Goal: Information Seeking & Learning: Learn about a topic

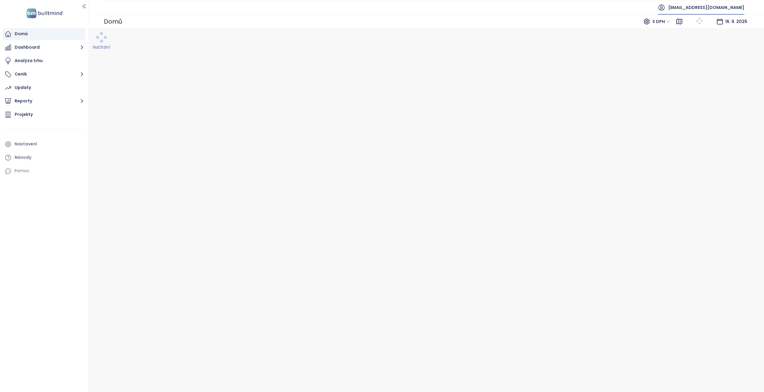
click at [572, 8] on span "smvinvest@smvinvest.cz" at bounding box center [706, 7] width 76 height 14
click at [572, 21] on li "Odhlásit se" at bounding box center [711, 24] width 62 height 12
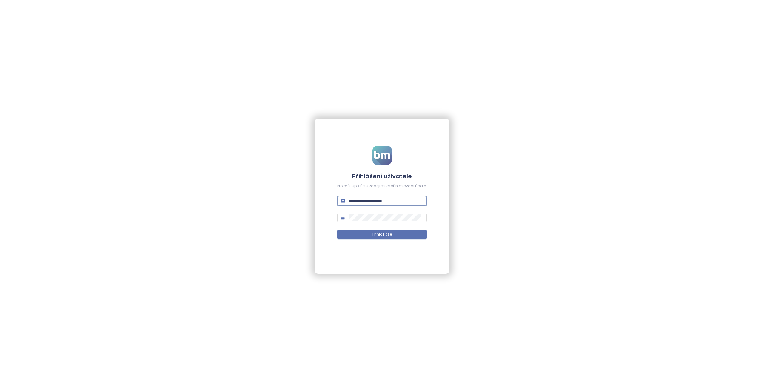
click at [369, 197] on input "**********" at bounding box center [385, 200] width 75 height 7
type input "**********"
click at [337, 229] on button "Přihlásit se" at bounding box center [381, 234] width 89 height 10
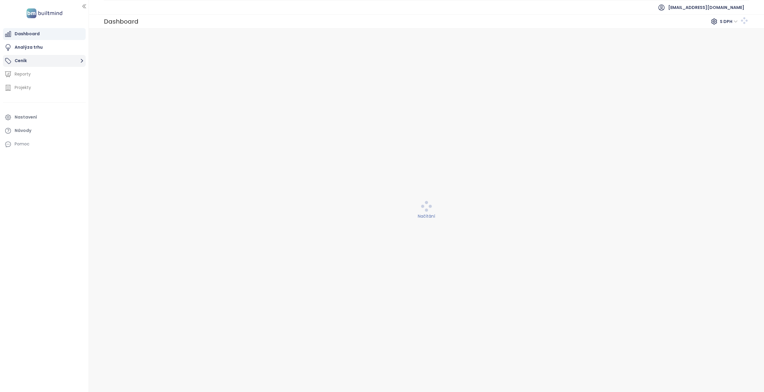
click at [58, 63] on button "Ceník" at bounding box center [44, 61] width 83 height 12
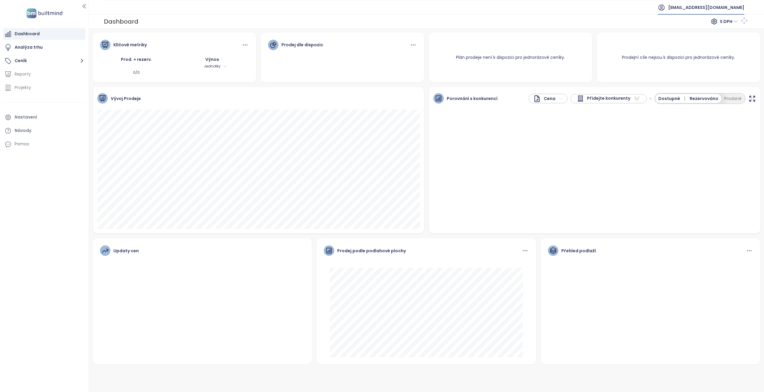
click at [728, 10] on span "[EMAIL_ADDRESS][DOMAIN_NAME]" at bounding box center [706, 7] width 76 height 14
click at [725, 25] on span "Odhlásit se" at bounding box center [729, 24] width 23 height 6
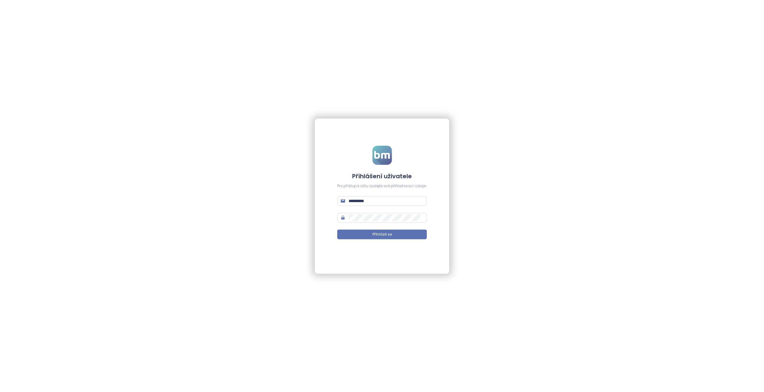
drag, startPoint x: 371, startPoint y: 206, endPoint x: 373, endPoint y: 202, distance: 4.1
click at [371, 205] on form "**********" at bounding box center [381, 196] width 89 height 101
click at [374, 202] on input "**********" at bounding box center [385, 200] width 75 height 7
click at [374, 201] on input "**********" at bounding box center [385, 200] width 75 height 7
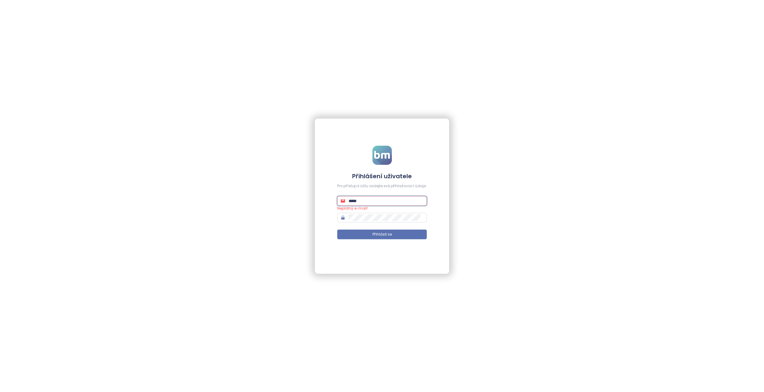
type input "******"
type input "***"
type input "**********"
click at [337, 229] on button "Přihlásit se" at bounding box center [381, 234] width 89 height 10
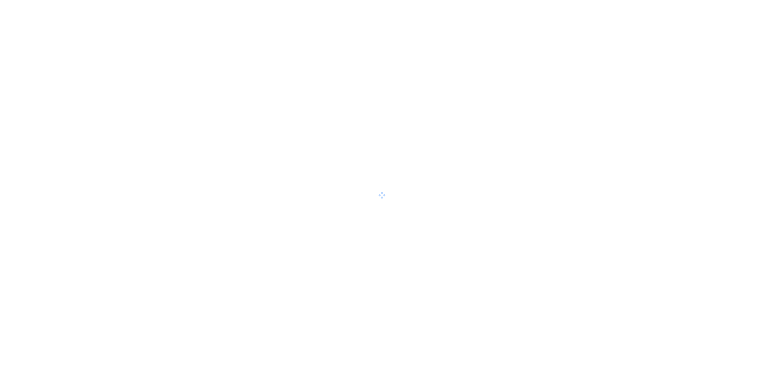
drag, startPoint x: 363, startPoint y: 186, endPoint x: 375, endPoint y: 198, distance: 16.9
click at [375, 198] on div at bounding box center [382, 196] width 764 height 392
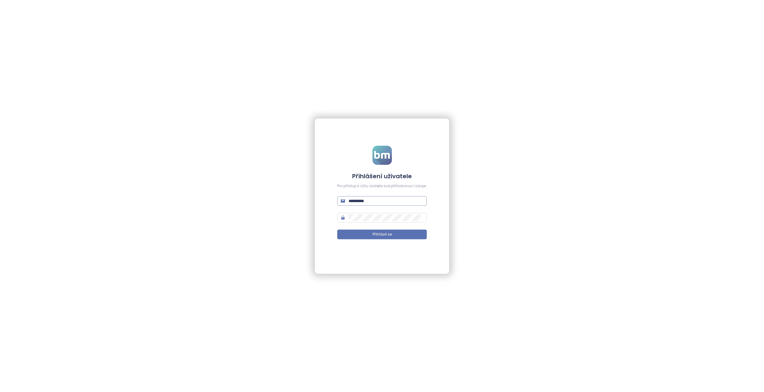
click at [372, 201] on input "**********" at bounding box center [385, 200] width 75 height 7
type input "**********"
click at [337, 229] on button "Přihlásit se" at bounding box center [381, 234] width 89 height 10
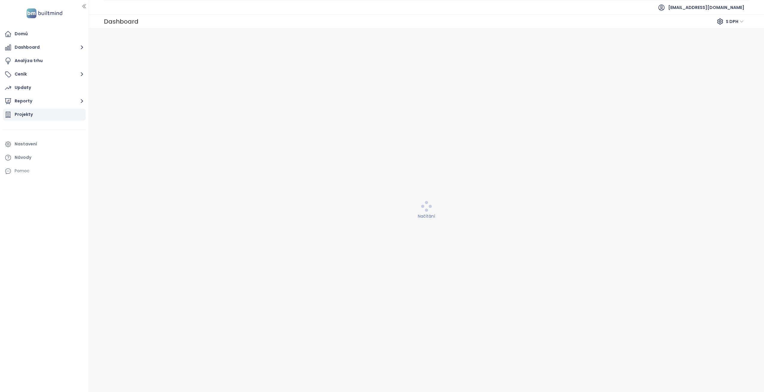
click at [50, 114] on div "Projekty" at bounding box center [44, 115] width 83 height 12
click at [50, 102] on button "Reporty" at bounding box center [44, 101] width 83 height 12
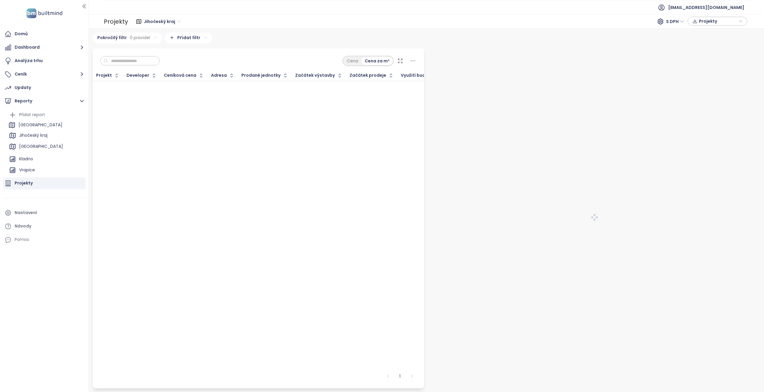
drag, startPoint x: 36, startPoint y: 149, endPoint x: 36, endPoint y: 125, distance: 24.5
click at [36, 125] on ul "Přidat report [GEOGRAPHIC_DATA] [GEOGRAPHIC_DATA] [GEOGRAPHIC_DATA] [GEOGRAPHIC…" at bounding box center [45, 170] width 77 height 121
click at [43, 127] on div "[GEOGRAPHIC_DATA]" at bounding box center [45, 126] width 77 height 10
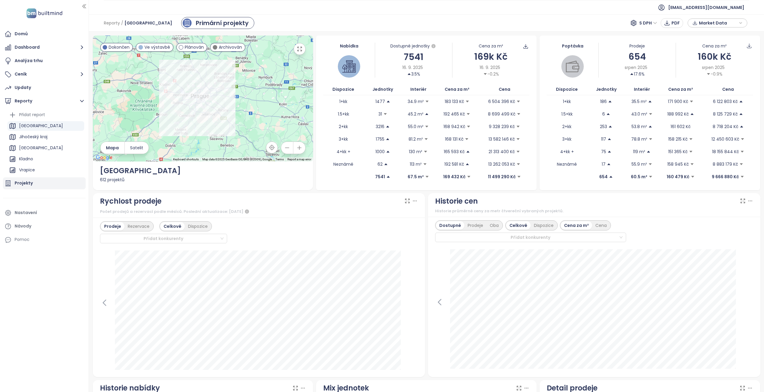
click at [32, 185] on div "Projekty" at bounding box center [24, 182] width 18 height 7
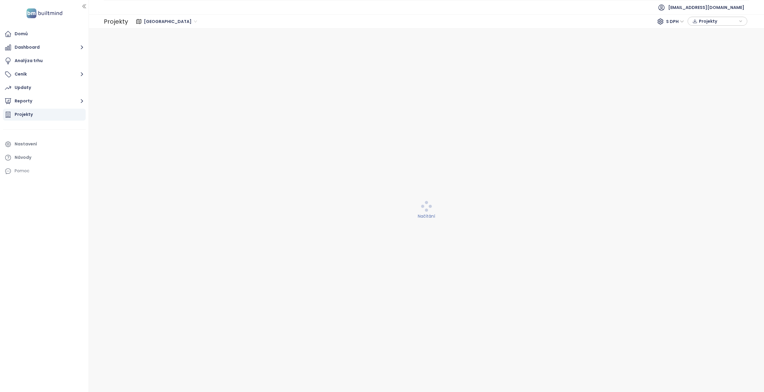
click at [156, 19] on span "[GEOGRAPHIC_DATA]" at bounding box center [170, 21] width 53 height 9
click at [168, 50] on div "[GEOGRAPHIC_DATA]" at bounding box center [193, 52] width 95 height 7
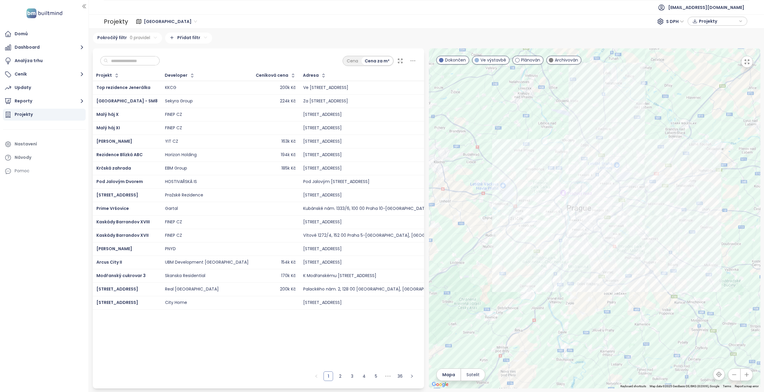
click at [131, 62] on input "text" at bounding box center [132, 60] width 48 height 9
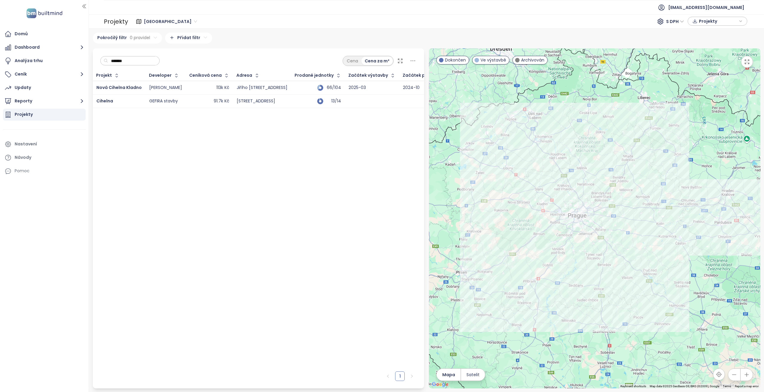
type input "*******"
click at [191, 86] on div "113k Kč" at bounding box center [209, 87] width 40 height 7
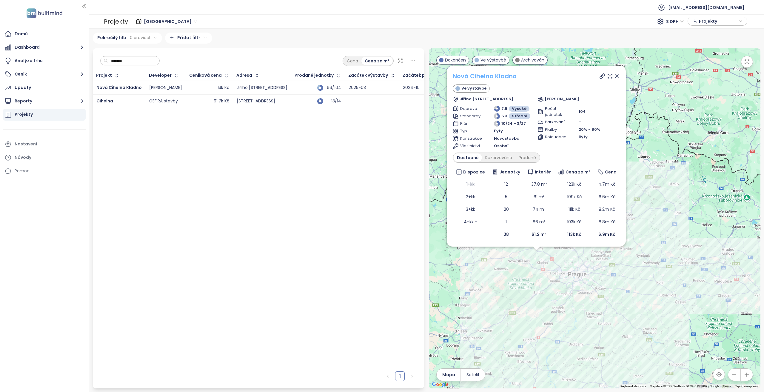
click at [485, 76] on link "Nová Cihelna Kladno" at bounding box center [484, 76] width 64 height 8
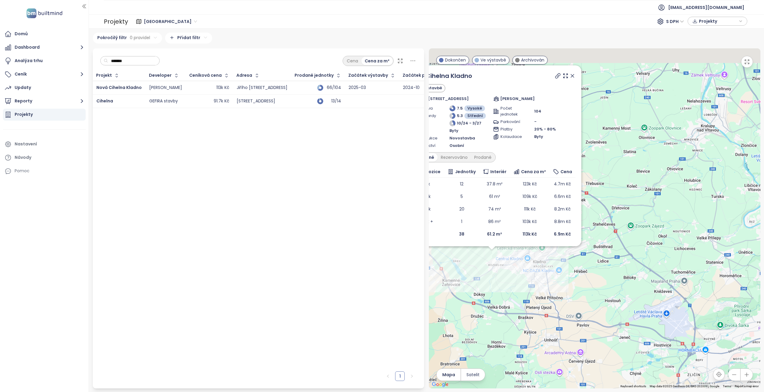
drag, startPoint x: 543, startPoint y: 284, endPoint x: 573, endPoint y: 330, distance: 55.2
click at [573, 330] on div "Nová Cihelna Kladno Ve výstavbě [PERSON_NAME] 1060, 272 04 [GEOGRAPHIC_DATA]-[G…" at bounding box center [594, 218] width 331 height 340
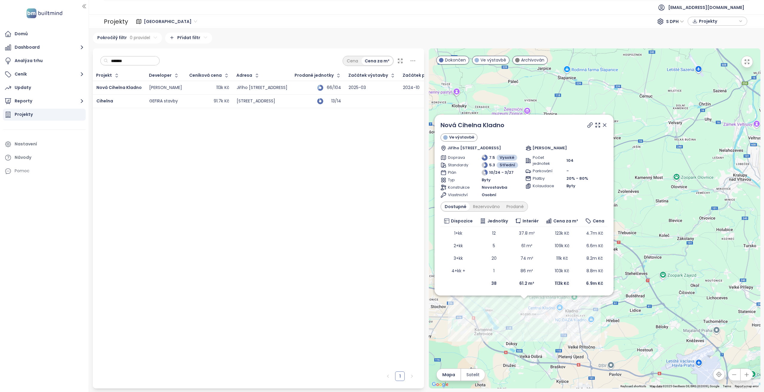
click at [602, 124] on icon at bounding box center [604, 125] width 6 height 6
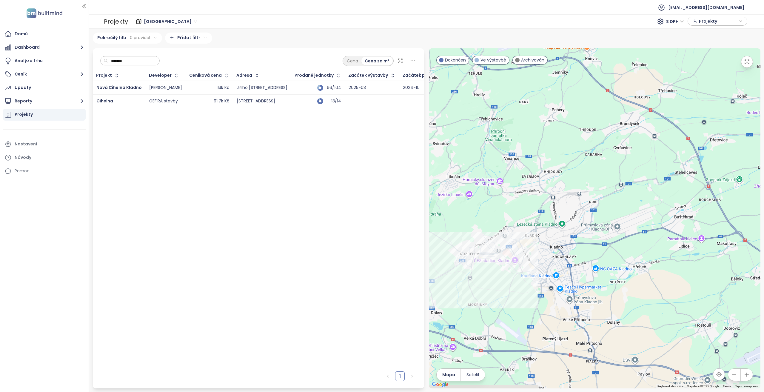
drag, startPoint x: 563, startPoint y: 316, endPoint x: 582, endPoint y: 262, distance: 57.1
click at [582, 262] on div at bounding box center [594, 218] width 331 height 340
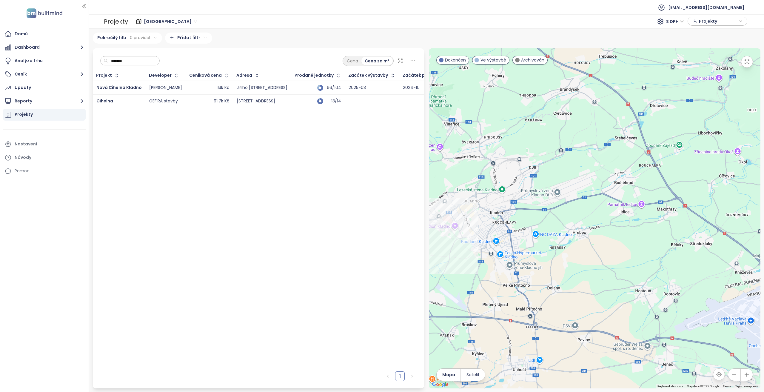
click at [115, 60] on input "*******" at bounding box center [132, 60] width 48 height 9
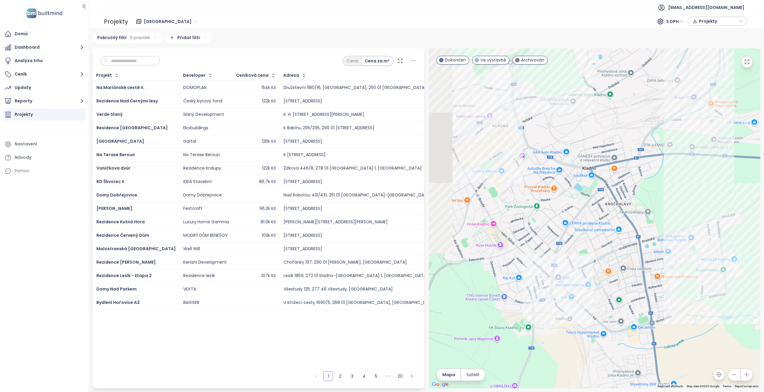
drag, startPoint x: 489, startPoint y: 218, endPoint x: 598, endPoint y: 228, distance: 109.3
click at [598, 228] on div at bounding box center [594, 218] width 331 height 340
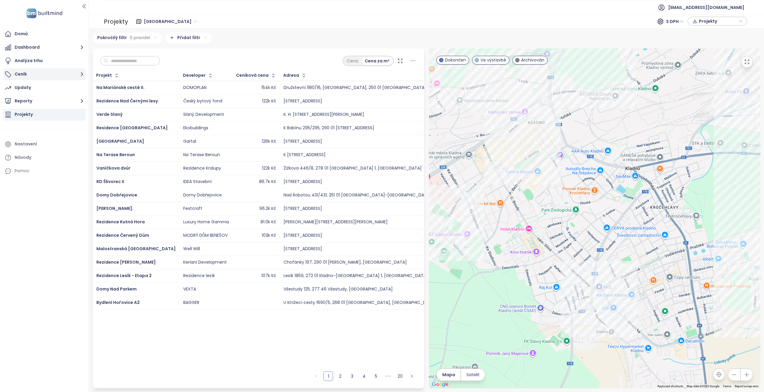
click at [49, 75] on button "Ceník" at bounding box center [44, 74] width 83 height 12
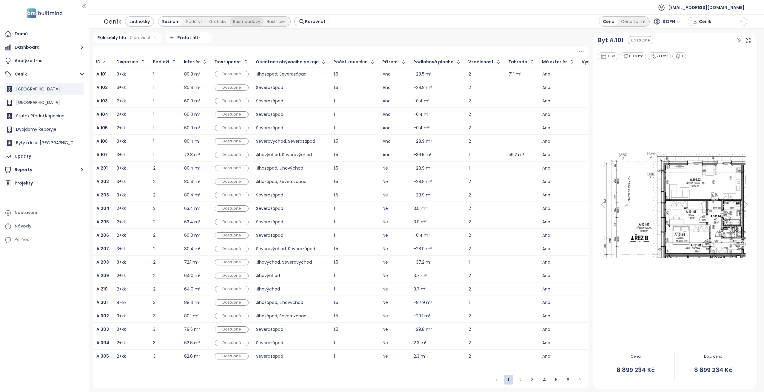
click at [211, 23] on div "Graficky" at bounding box center [218, 21] width 24 height 8
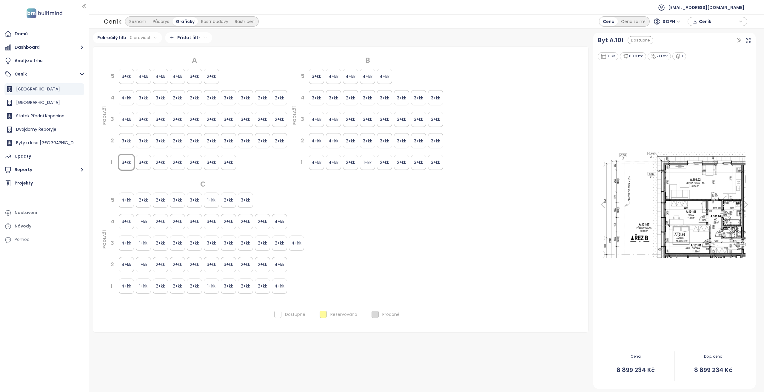
click at [215, 23] on div "Rastr budovy" at bounding box center [215, 21] width 34 height 8
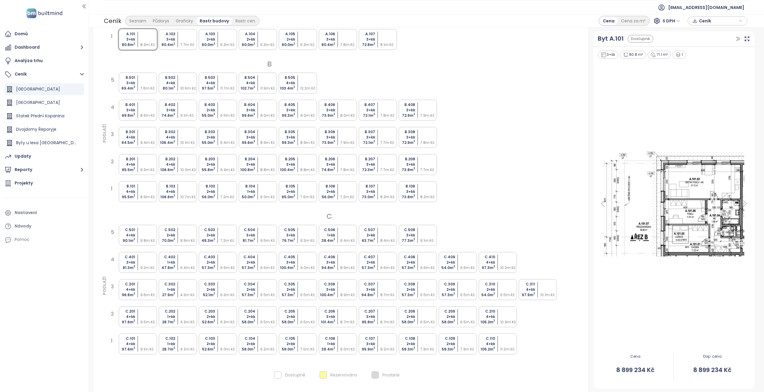
scroll to position [147, 0]
click at [147, 336] on div at bounding box center [149, 337] width 18 height 5
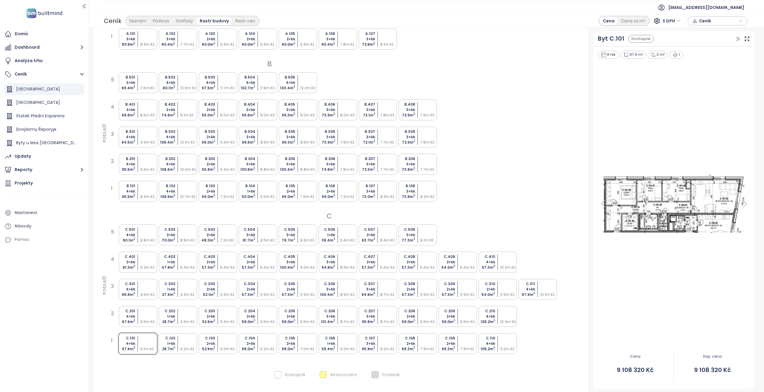
click at [187, 342] on div at bounding box center [189, 343] width 18 height 5
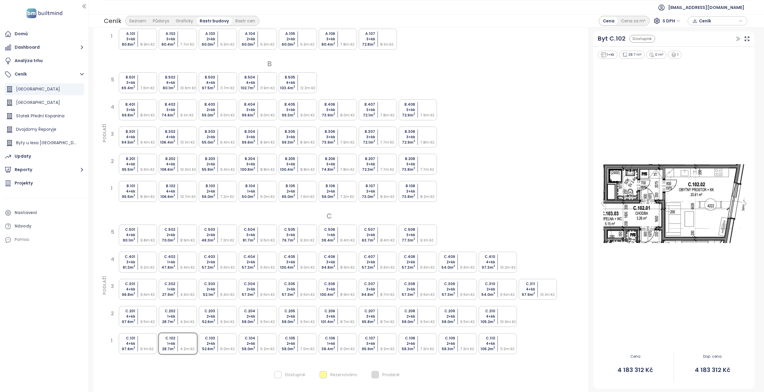
click at [236, 341] on div at bounding box center [229, 343] width 18 height 5
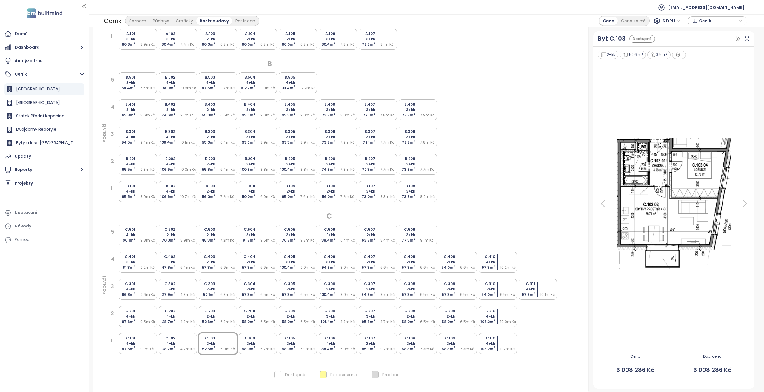
click at [257, 340] on div "C.104 2+kk 58.0 m 2 6.2m Kč" at bounding box center [258, 343] width 38 height 21
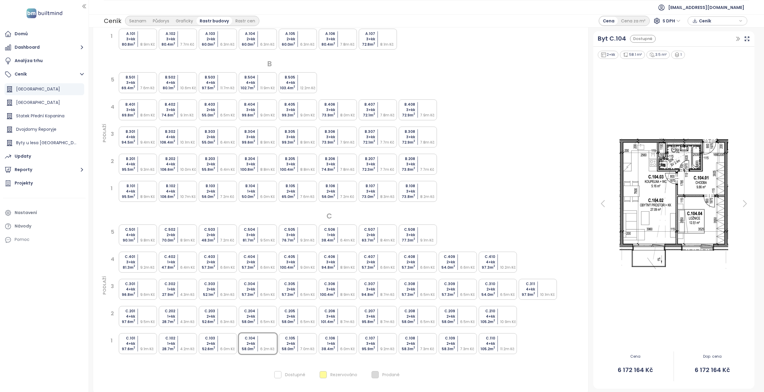
click at [342, 341] on div at bounding box center [349, 343] width 18 height 5
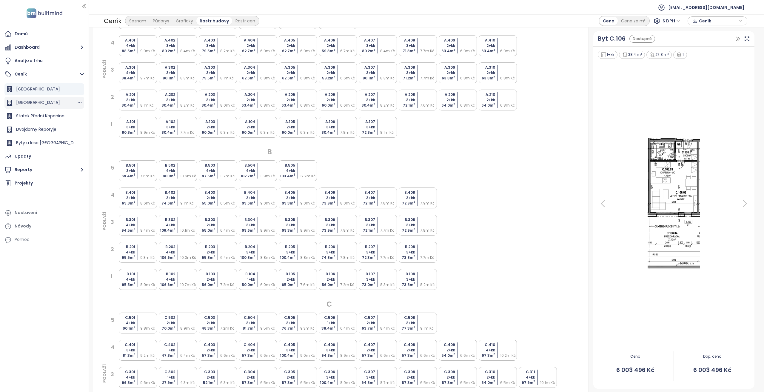
scroll to position [0, 0]
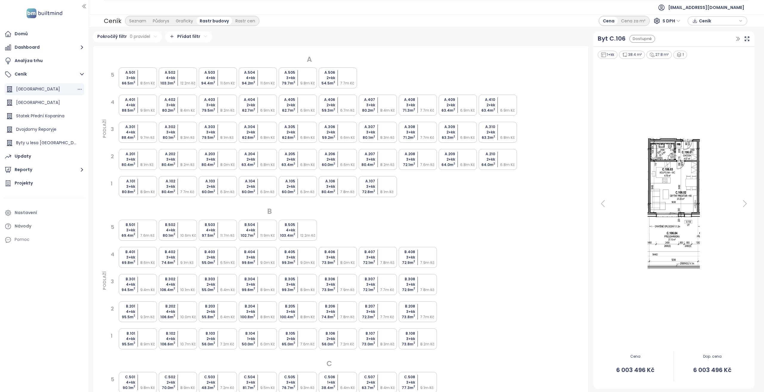
click at [36, 94] on div "[GEOGRAPHIC_DATA]" at bounding box center [44, 89] width 80 height 12
click at [34, 104] on span "[GEOGRAPHIC_DATA]" at bounding box center [38, 102] width 44 height 6
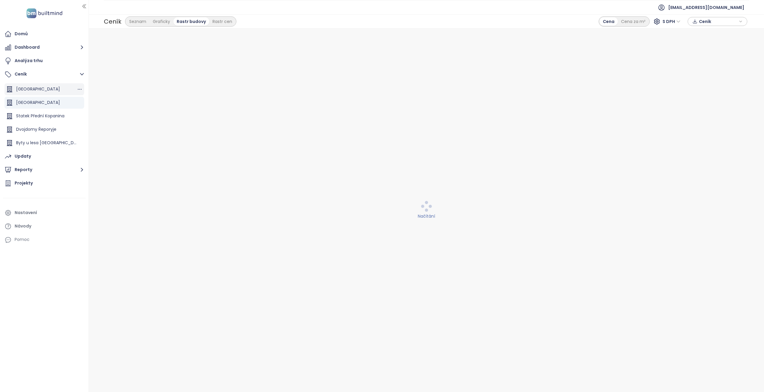
click at [36, 90] on span "[GEOGRAPHIC_DATA]" at bounding box center [38, 89] width 44 height 6
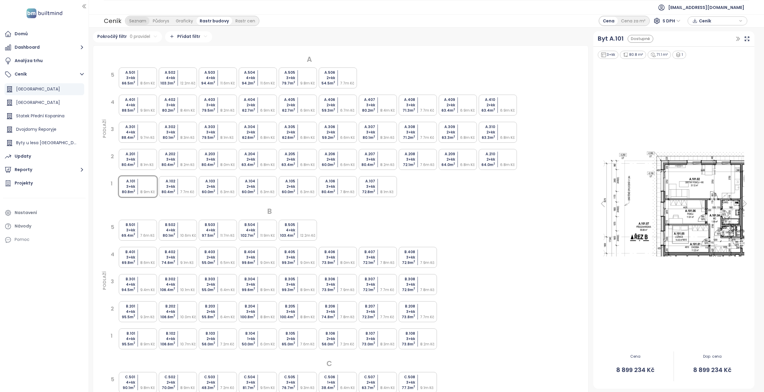
click at [137, 22] on div "Seznam" at bounding box center [138, 21] width 24 height 8
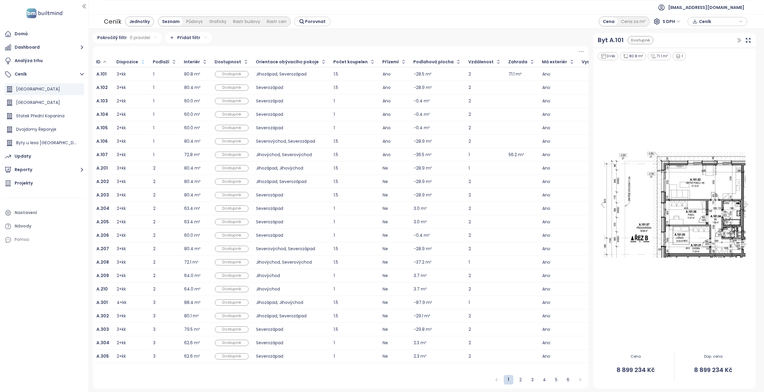
click at [140, 62] on icon "button" at bounding box center [143, 62] width 6 height 6
click at [140, 63] on icon "button" at bounding box center [142, 61] width 4 height 7
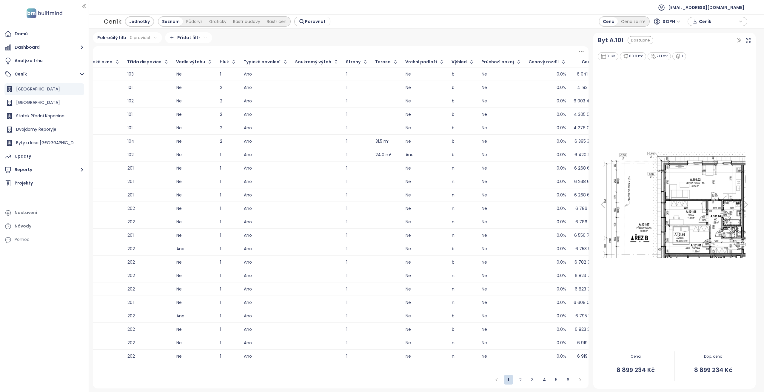
scroll to position [0, 579]
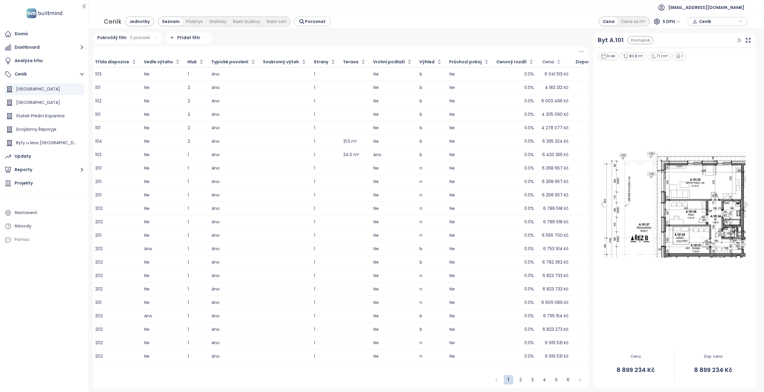
drag, startPoint x: 517, startPoint y: 63, endPoint x: 509, endPoint y: 64, distance: 7.2
click at [542, 64] on div "Cena" at bounding box center [548, 62] width 12 height 4
click at [579, 52] on icon at bounding box center [580, 51] width 7 height 7
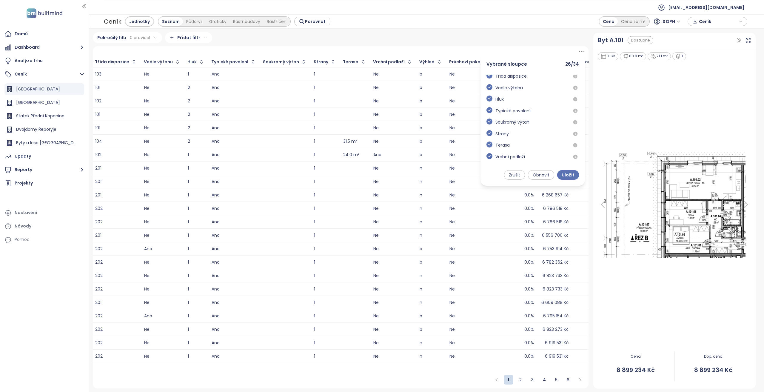
scroll to position [301, 0]
click at [514, 44] on div "Pokročilý filtr 0 pravidel Přidat filtr Vybrané sloupce 26 / 34 Dispozice Podla…" at bounding box center [341, 210] width 496 height 356
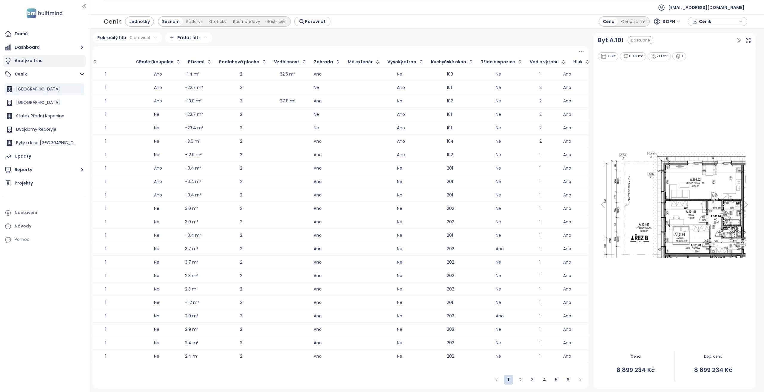
scroll to position [0, 0]
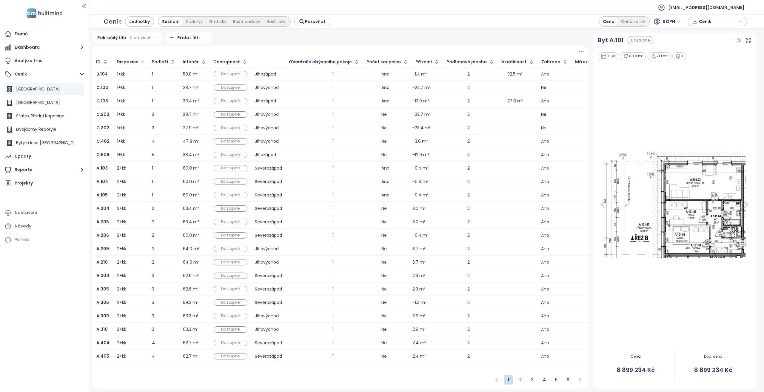
drag, startPoint x: 516, startPoint y: 62, endPoint x: 260, endPoint y: 67, distance: 256.0
click at [260, 67] on table "ID Dispozice Podlaží Interiér Dostupnost Orientace obývacího pokoje Počet koupe…" at bounding box center [649, 210] width 1112 height 306
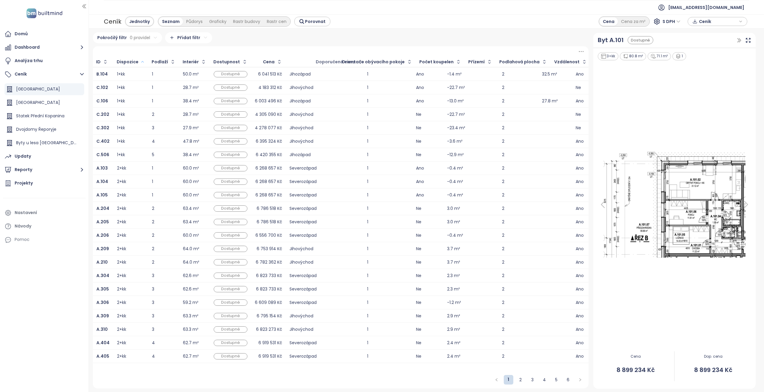
drag, startPoint x: 558, startPoint y: 63, endPoint x: 299, endPoint y: 67, distance: 259.5
click at [313, 67] on div "Doporučená cena" at bounding box center [340, 62] width 54 height 10
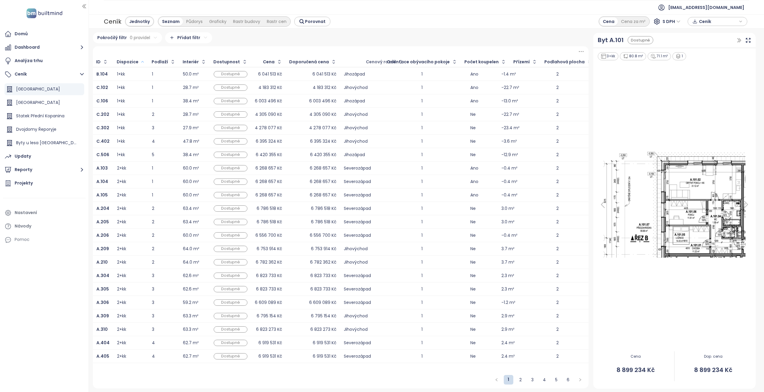
drag, startPoint x: 561, startPoint y: 63, endPoint x: 342, endPoint y: 69, distance: 219.0
click at [342, 69] on table "ID Dispozice Podlaží Interiér Dostupnost Cena Doporučená cena Orientace obývací…" at bounding box center [649, 210] width 1112 height 306
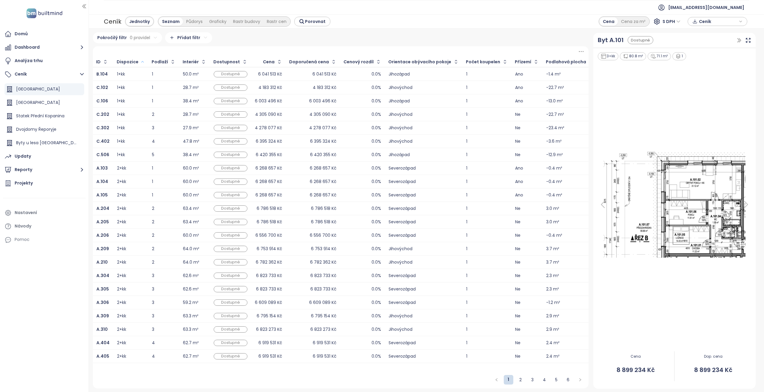
click at [262, 40] on div "Pokročilý filtr 0 pravidel Přidat filtr" at bounding box center [341, 37] width 496 height 11
click at [276, 61] on icon "button" at bounding box center [279, 62] width 6 height 6
click at [132, 129] on div "2+kk" at bounding box center [131, 127] width 29 height 7
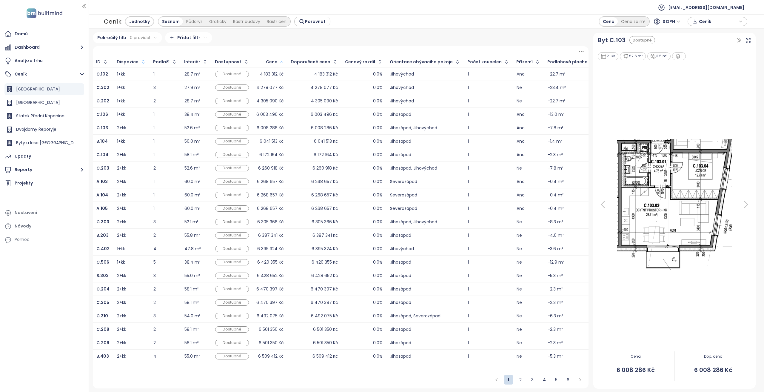
click at [134, 137] on td "1+kk" at bounding box center [131, 141] width 36 height 13
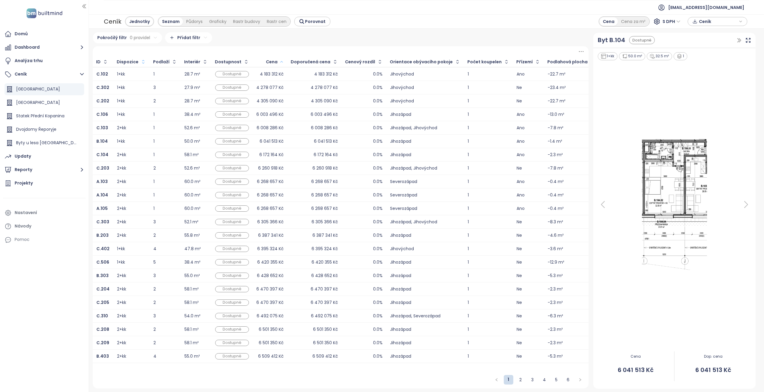
click at [137, 138] on div "1+kk" at bounding box center [131, 140] width 29 height 7
click at [138, 130] on div "2+kk" at bounding box center [131, 127] width 29 height 7
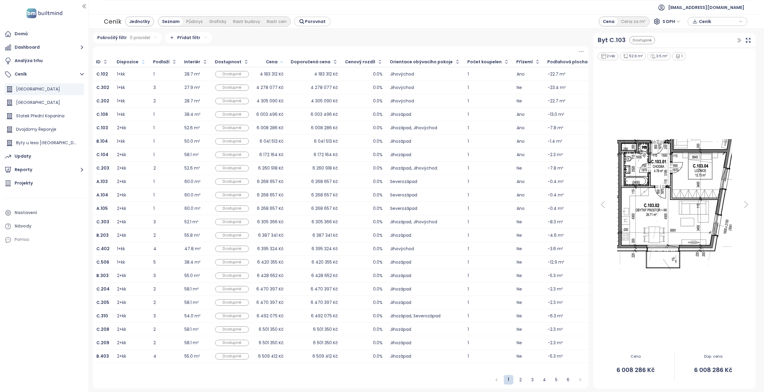
click at [138, 136] on td "1+kk" at bounding box center [131, 141] width 36 height 13
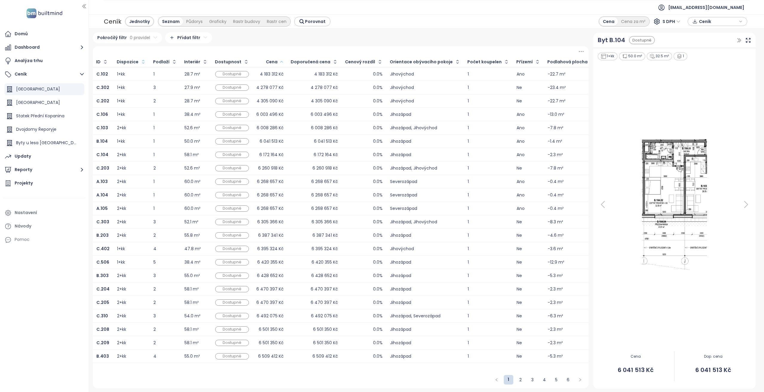
click at [139, 129] on div "2+kk" at bounding box center [131, 127] width 29 height 7
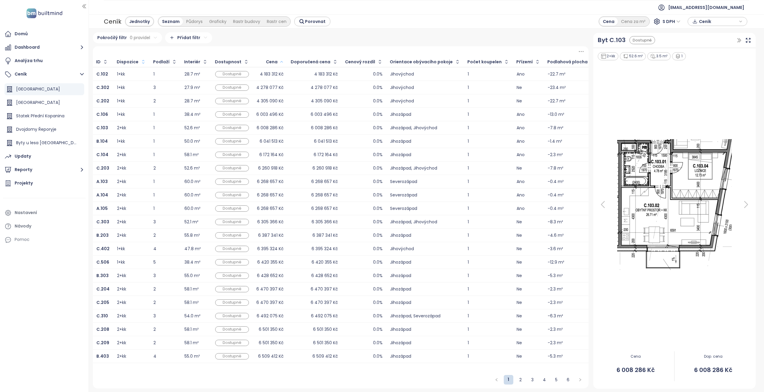
click at [138, 140] on div "1+kk" at bounding box center [131, 140] width 29 height 7
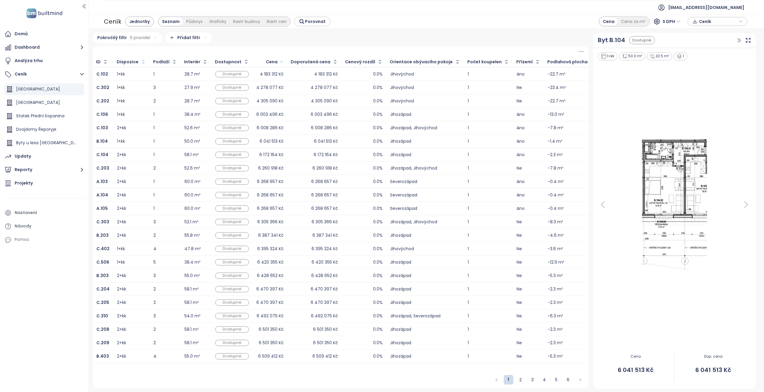
click at [138, 129] on div "2+kk" at bounding box center [131, 127] width 29 height 7
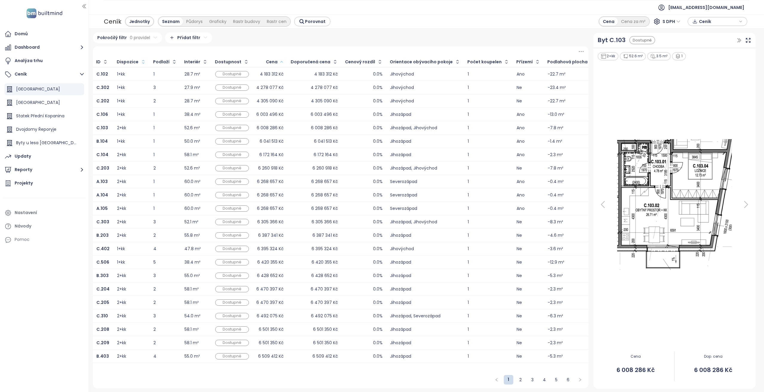
click at [135, 138] on div "1+kk" at bounding box center [131, 140] width 29 height 7
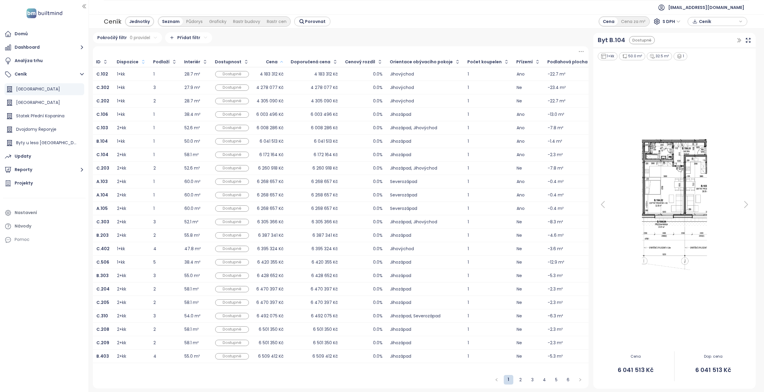
click at [137, 129] on div "2+kk" at bounding box center [131, 127] width 29 height 7
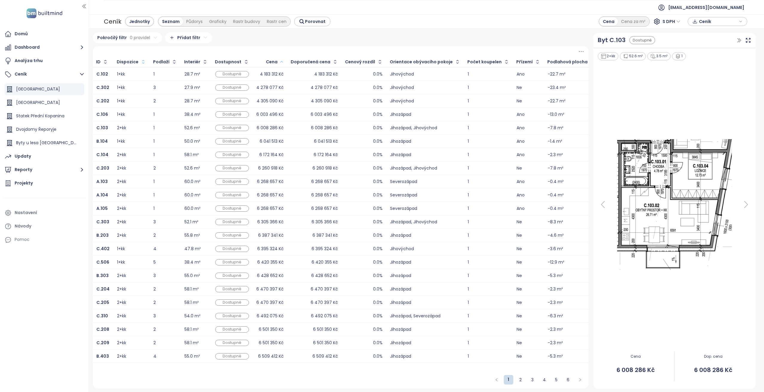
click at [279, 64] on icon "button" at bounding box center [281, 61] width 4 height 7
click at [280, 64] on icon "button" at bounding box center [282, 61] width 4 height 7
click at [137, 249] on div "1+kk" at bounding box center [131, 248] width 29 height 7
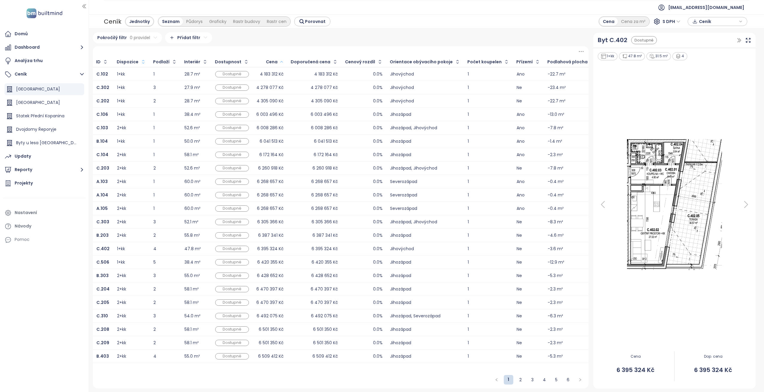
click at [137, 260] on div "1+kk" at bounding box center [131, 261] width 29 height 7
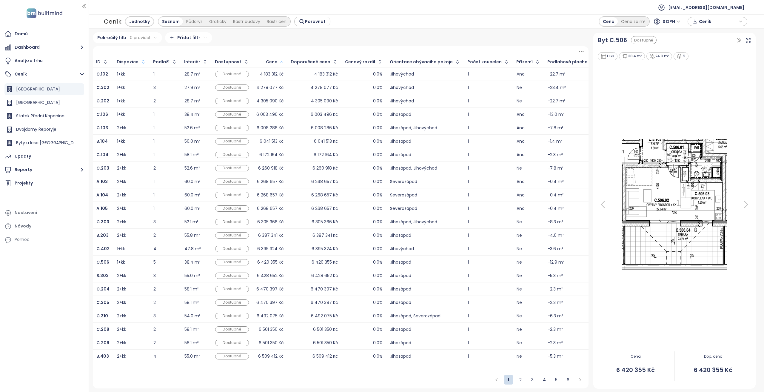
click at [137, 250] on div "1+kk" at bounding box center [131, 248] width 29 height 7
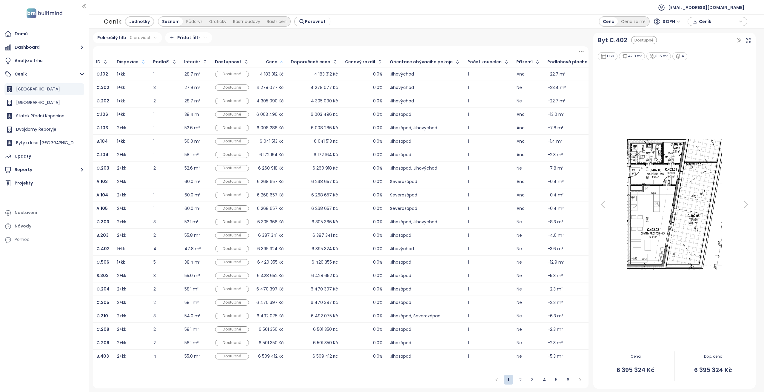
click at [137, 259] on div "1+kk" at bounding box center [131, 261] width 29 height 7
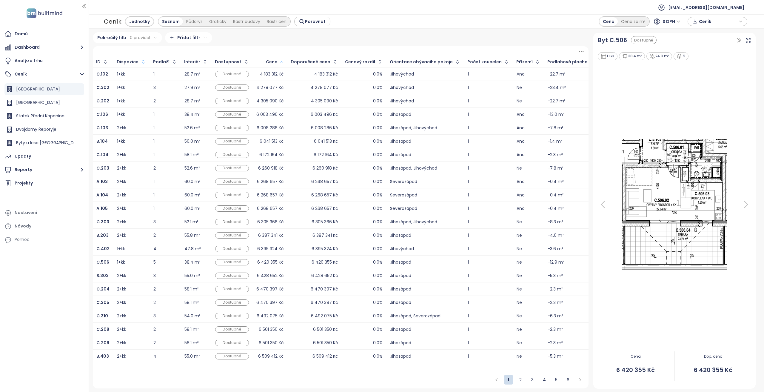
click at [140, 249] on div "1+kk" at bounding box center [131, 248] width 29 height 7
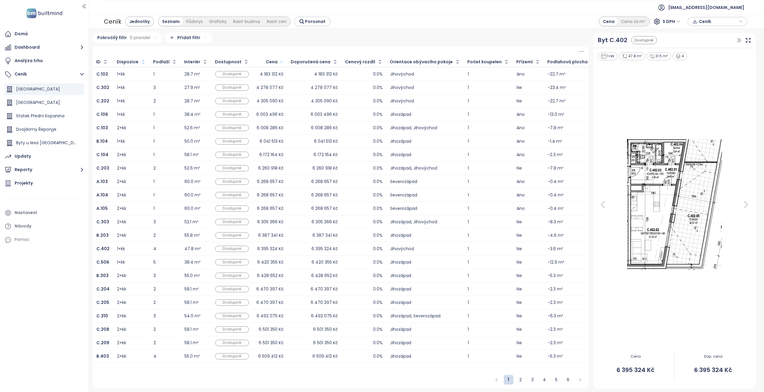
click at [136, 259] on div "1+kk" at bounding box center [131, 261] width 29 height 7
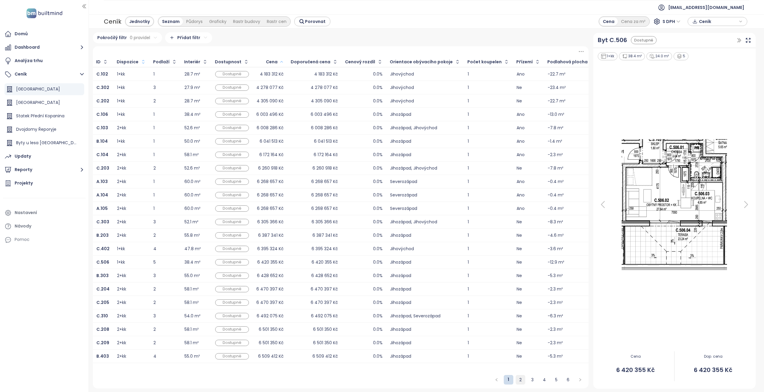
click at [518, 382] on link "2" at bounding box center [520, 379] width 9 height 9
click at [515, 381] on link "2" at bounding box center [520, 379] width 10 height 9
click at [511, 380] on link "1" at bounding box center [508, 379] width 9 height 9
click at [191, 41] on html "Domů Dashboard Analýza trhu Ceník Panská Zahrada [GEOGRAPHIC_DATA] [GEOGRAPHIC_…" at bounding box center [382, 196] width 764 height 392
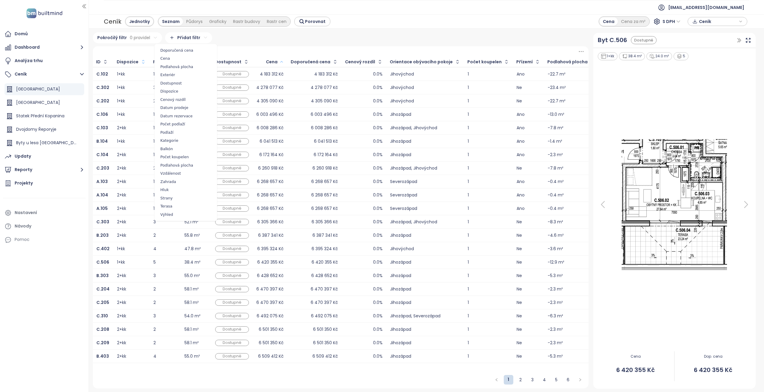
click at [191, 41] on html "Domů Dashboard Analýza trhu Ceník Panská Zahrada [GEOGRAPHIC_DATA] [GEOGRAPHIC_…" at bounding box center [382, 196] width 764 height 392
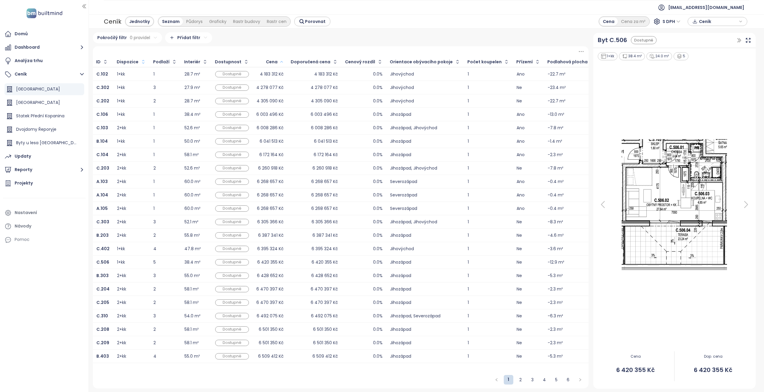
click at [132, 249] on div "1+kk" at bounding box center [131, 248] width 29 height 7
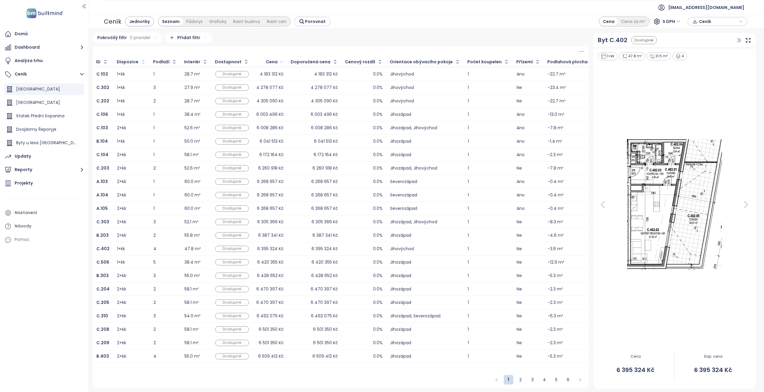
click at [132, 259] on div "1+kk" at bounding box center [131, 261] width 29 height 7
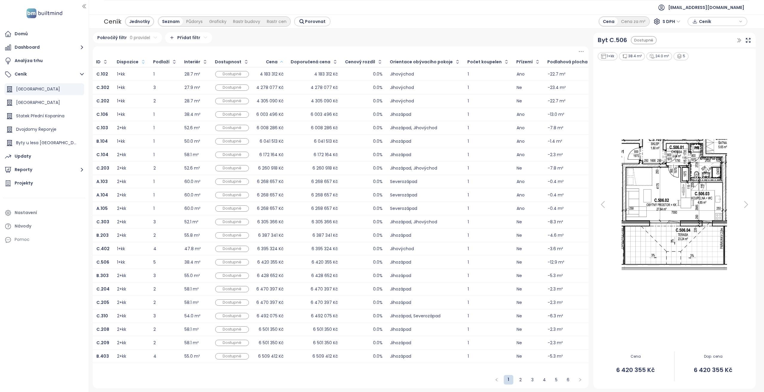
click at [134, 250] on div "1+kk" at bounding box center [131, 248] width 29 height 7
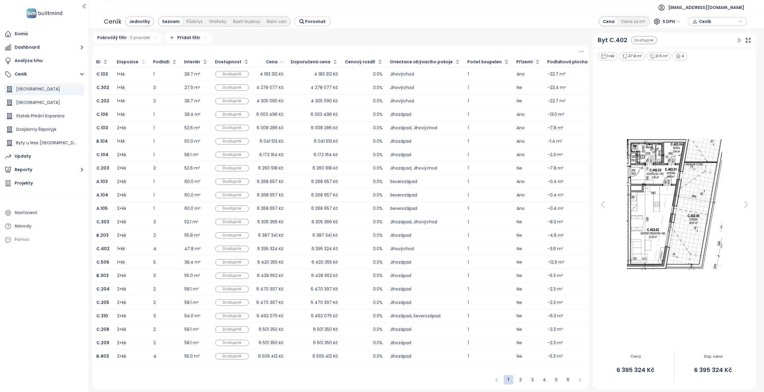
click at [137, 142] on div "1+kk" at bounding box center [131, 140] width 29 height 7
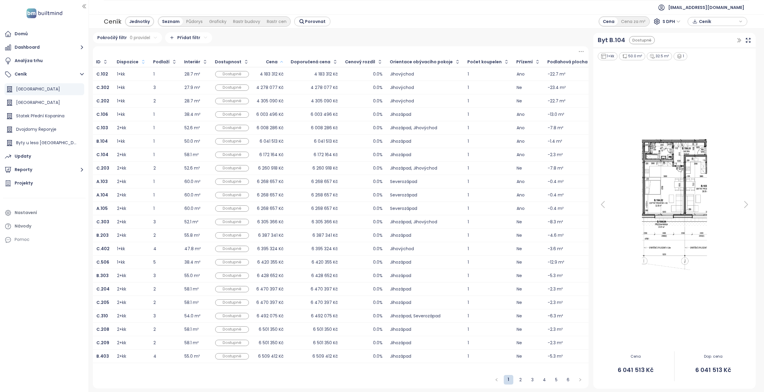
click at [138, 260] on div "1+kk" at bounding box center [131, 261] width 29 height 7
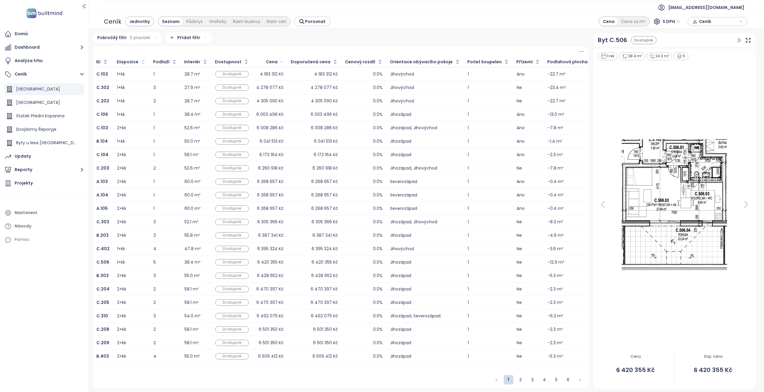
click at [134, 247] on div "1+kk" at bounding box center [131, 248] width 29 height 7
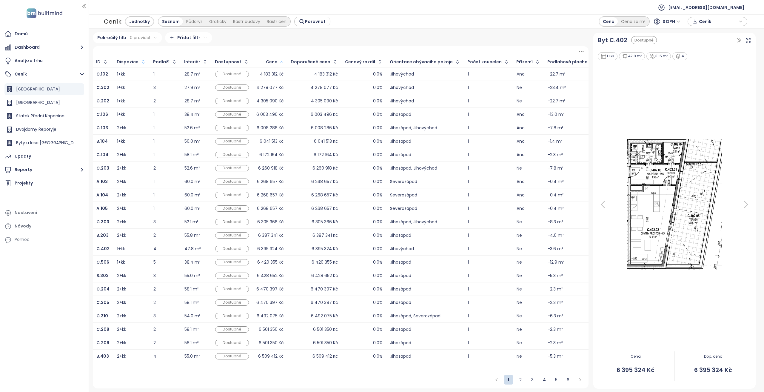
click at [134, 261] on div "1+kk" at bounding box center [131, 261] width 29 height 7
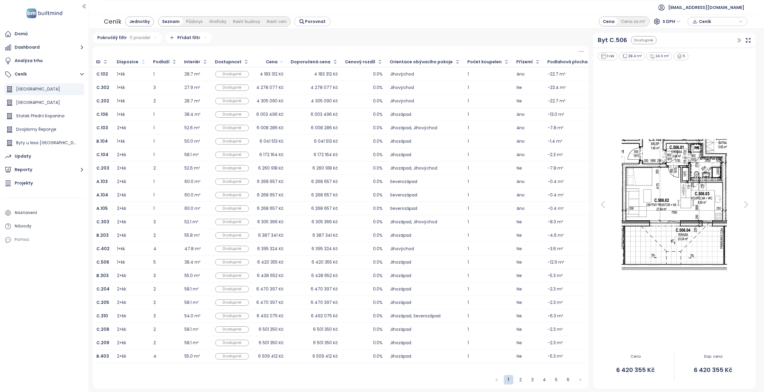
click at [135, 249] on div "1+kk" at bounding box center [131, 248] width 29 height 7
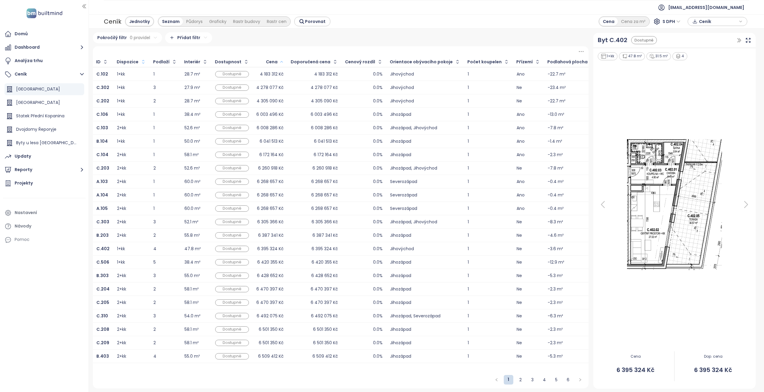
click at [136, 260] on div "1+kk" at bounding box center [131, 261] width 29 height 7
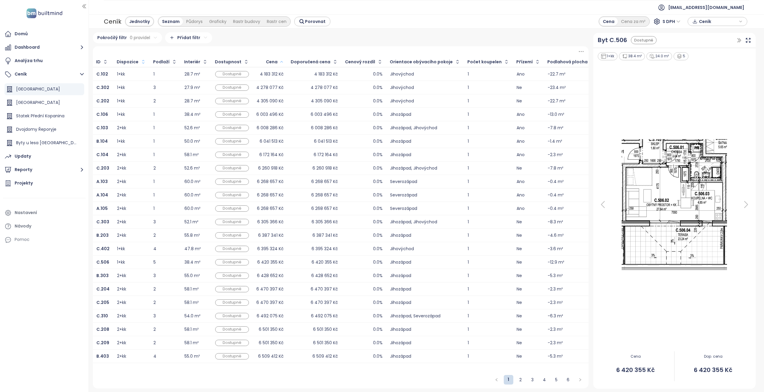
click at [136, 259] on div "1+kk" at bounding box center [131, 261] width 29 height 7
click at [107, 260] on b "C.506" at bounding box center [102, 262] width 13 height 6
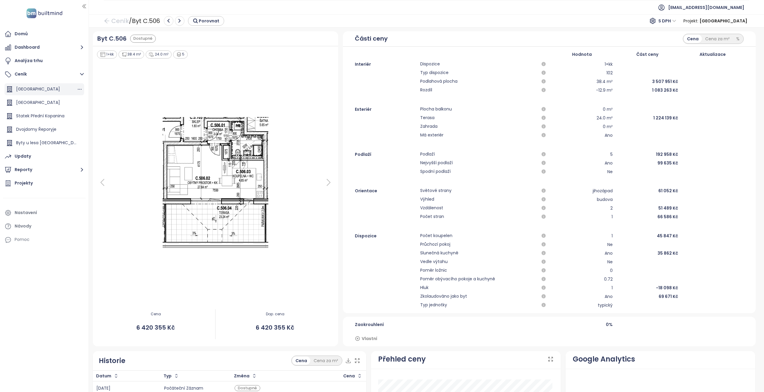
drag, startPoint x: 34, startPoint y: 88, endPoint x: 60, endPoint y: 88, distance: 26.2
click at [34, 88] on span "[GEOGRAPHIC_DATA]" at bounding box center [38, 89] width 44 height 6
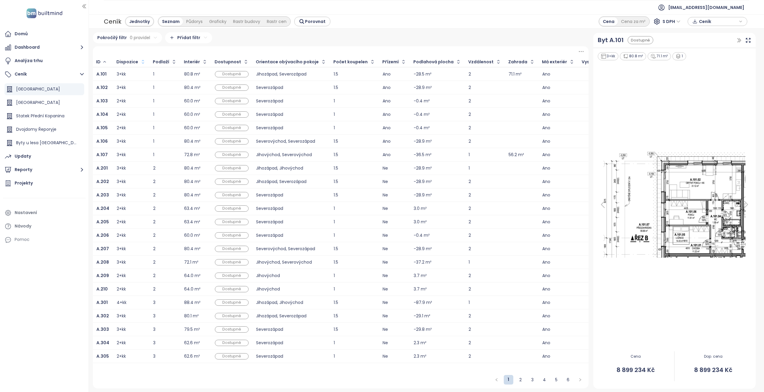
click at [140, 62] on icon "button" at bounding box center [143, 62] width 6 height 6
click at [140, 62] on icon "button" at bounding box center [142, 61] width 4 height 7
click at [141, 62] on icon "button" at bounding box center [142, 61] width 2 height 1
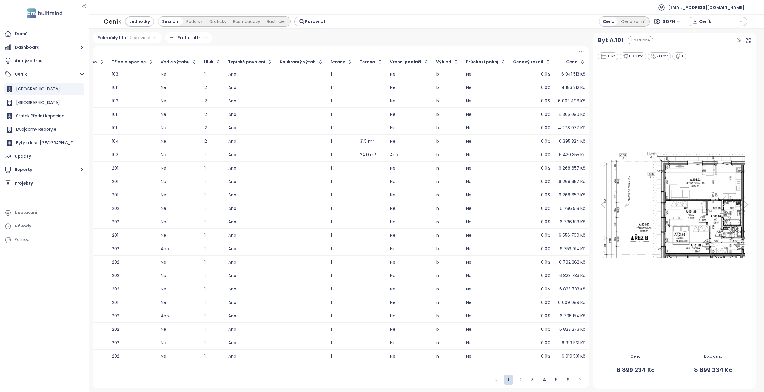
scroll to position [0, 579]
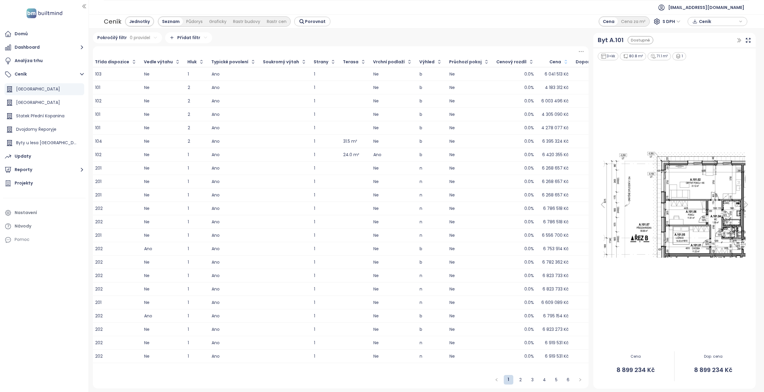
click at [563, 61] on icon "button" at bounding box center [566, 62] width 6 height 6
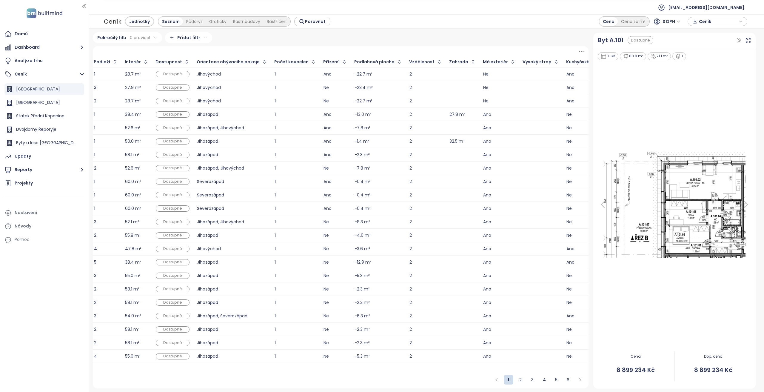
scroll to position [0, 0]
